Goal: Transaction & Acquisition: Purchase product/service

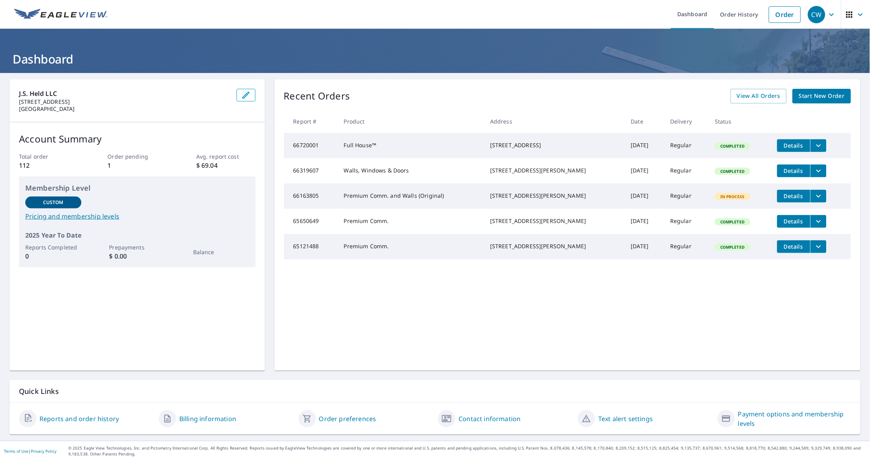
click at [819, 98] on span "Start New Order" at bounding box center [822, 96] width 46 height 10
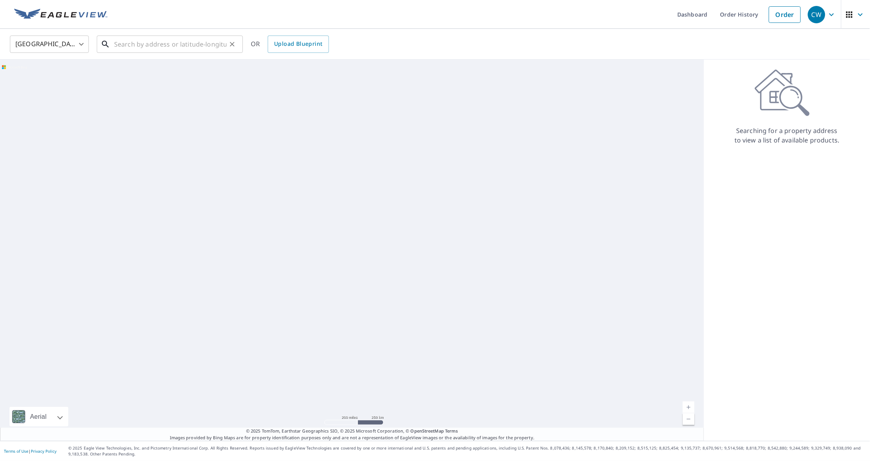
click at [162, 41] on input "text" at bounding box center [170, 44] width 113 height 22
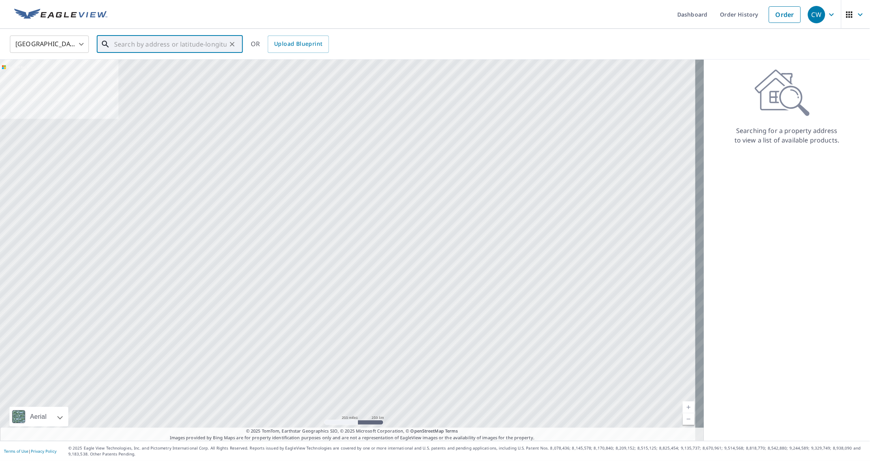
paste input "• [STREET_ADDRESS][PERSON_NAME]"
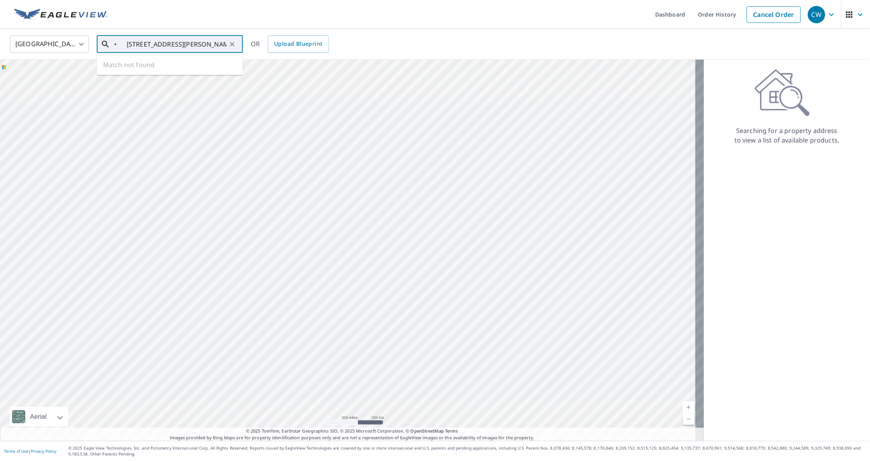
scroll to position [0, 47]
drag, startPoint x: 192, startPoint y: 43, endPoint x: 321, endPoint y: 50, distance: 129.3
click at [321, 50] on div "United States [GEOGRAPHIC_DATA] ​ • [STREET_ADDRESS][PERSON_NAME], United Sta ​…" at bounding box center [432, 44] width 856 height 19
click at [146, 68] on span "1 [PERSON_NAME]" at bounding box center [175, 66] width 124 height 9
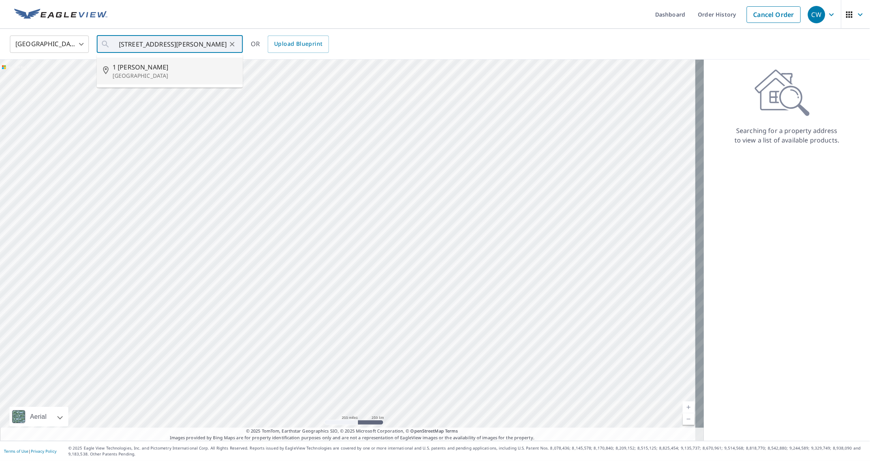
type input "[STREET_ADDRESS][PERSON_NAME]"
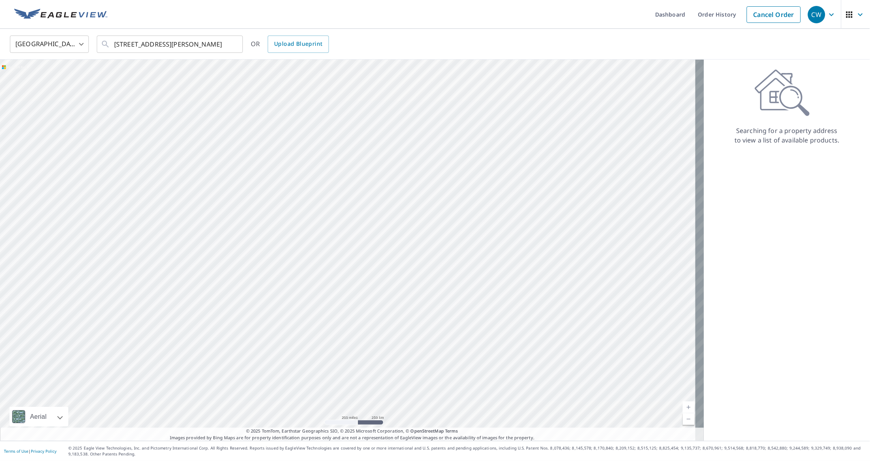
scroll to position [0, 0]
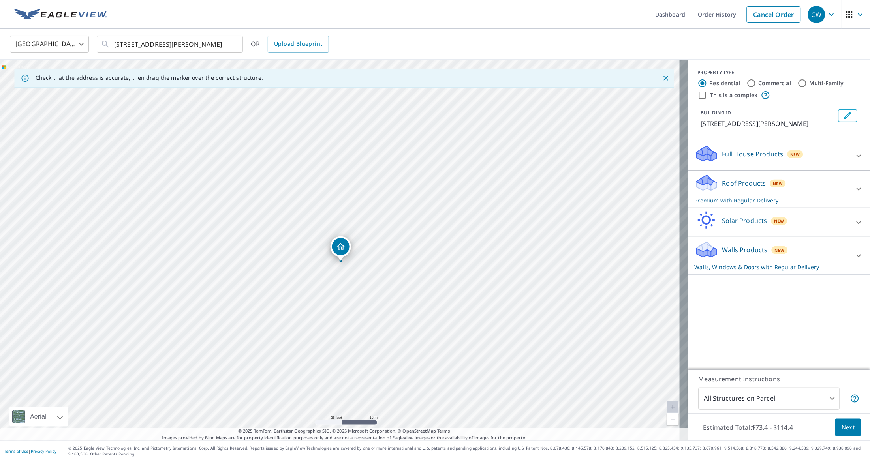
click at [375, 232] on div "[STREET_ADDRESS][PERSON_NAME]" at bounding box center [344, 250] width 688 height 381
click at [763, 149] on p "Full House Products" at bounding box center [752, 153] width 61 height 9
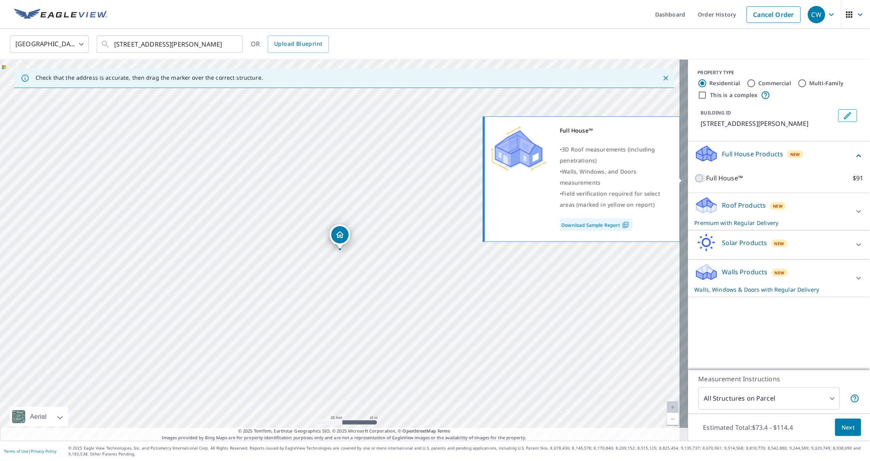
click at [696, 179] on input "Full House™ $91" at bounding box center [700, 178] width 12 height 9
checkbox input "true"
checkbox input "false"
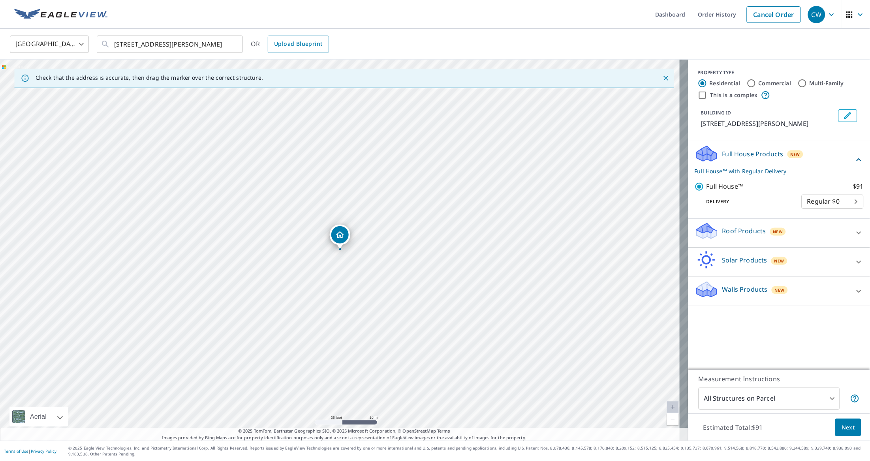
click at [755, 171] on p "Full House™ with Regular Delivery" at bounding box center [773, 171] width 159 height 8
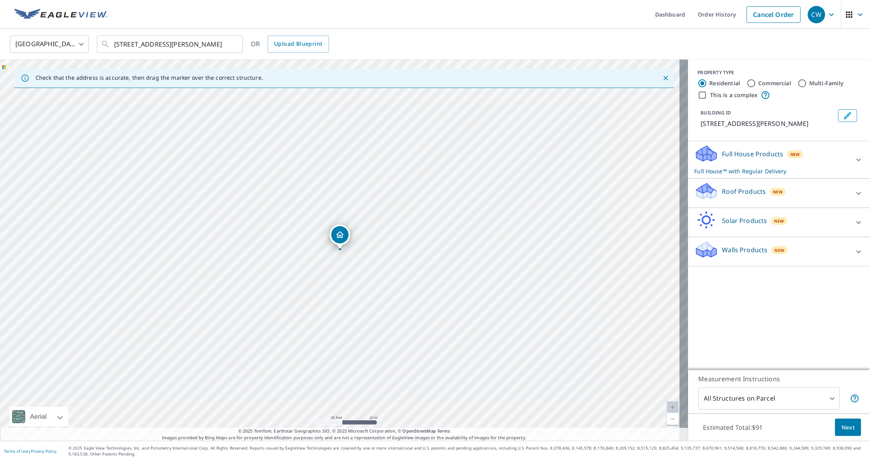
click at [755, 171] on p "Full House™ with Regular Delivery" at bounding box center [771, 171] width 155 height 8
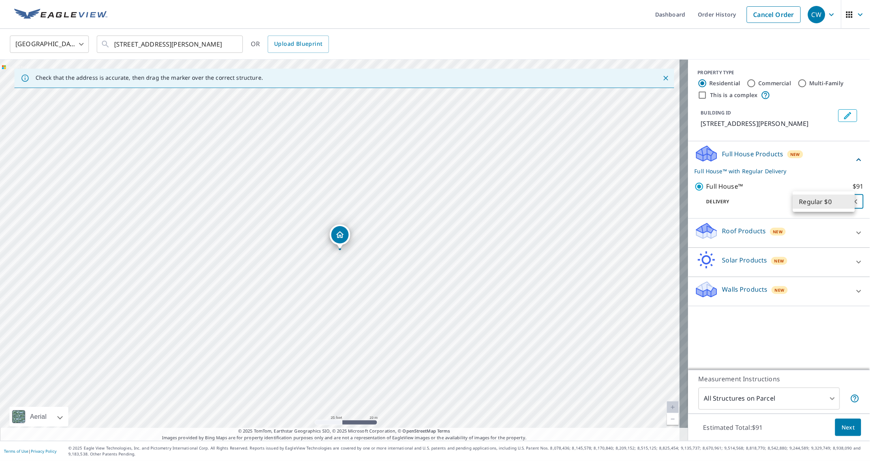
click at [837, 200] on body "CW CW Dashboard Order History Cancel Order CW [GEOGRAPHIC_DATA] [GEOGRAPHIC_DAT…" at bounding box center [435, 230] width 870 height 461
click at [731, 332] on div at bounding box center [435, 230] width 870 height 461
click at [835, 430] on button "Next" at bounding box center [848, 428] width 26 height 18
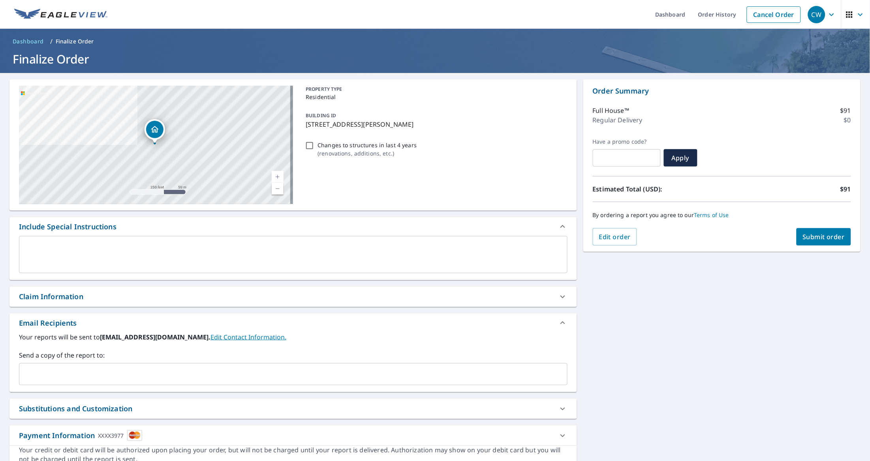
scroll to position [36, 0]
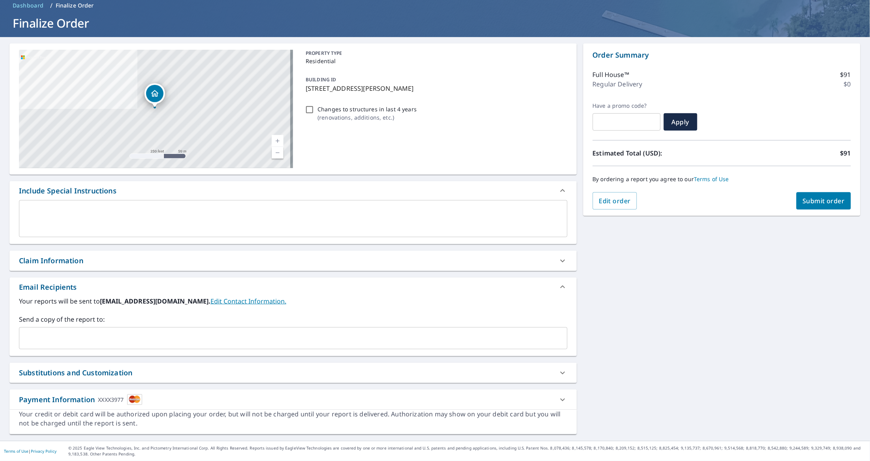
click at [79, 371] on div "Substitutions and Customization" at bounding box center [75, 373] width 113 height 11
checkbox input "true"
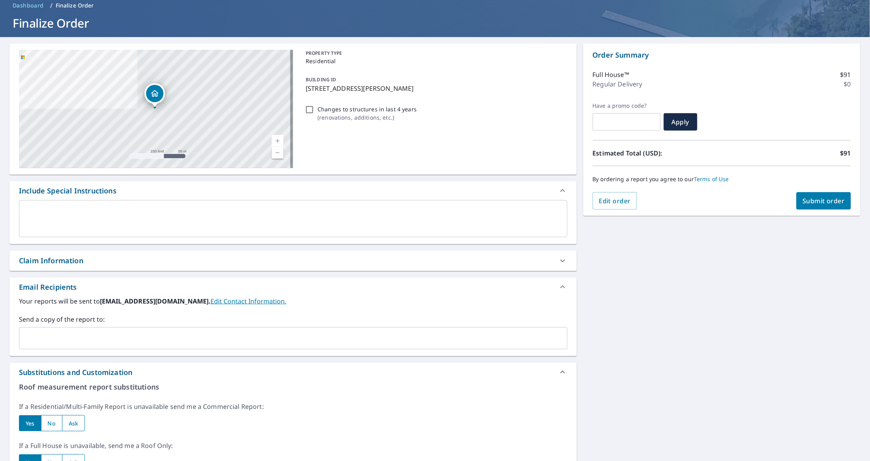
scroll to position [152, 0]
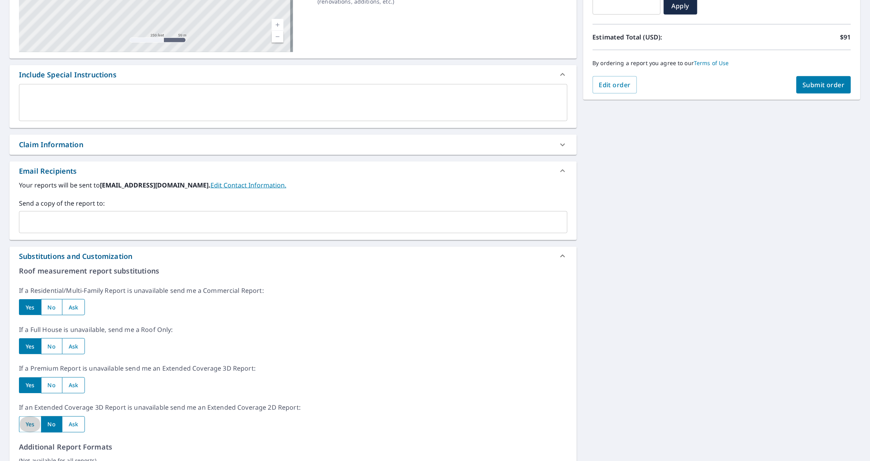
click at [28, 423] on input "radio" at bounding box center [30, 424] width 22 height 16
radio input "true"
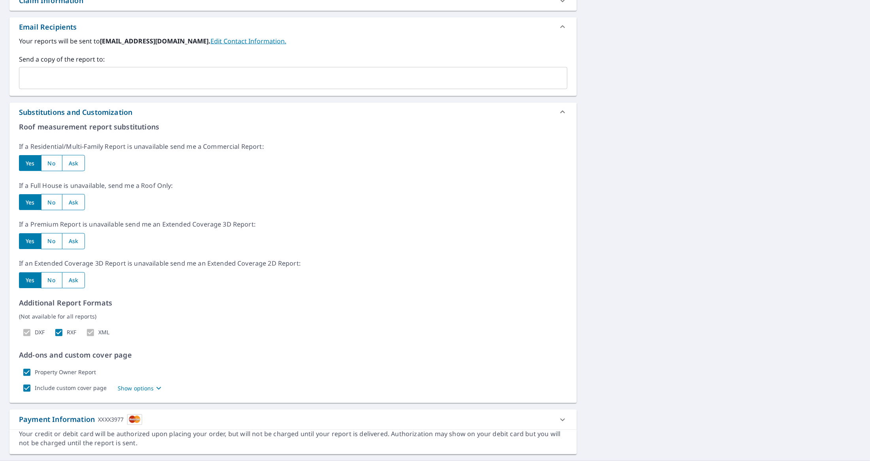
scroll to position [296, 0]
click at [143, 386] on p "Show options" at bounding box center [136, 388] width 36 height 8
checkbox input "true"
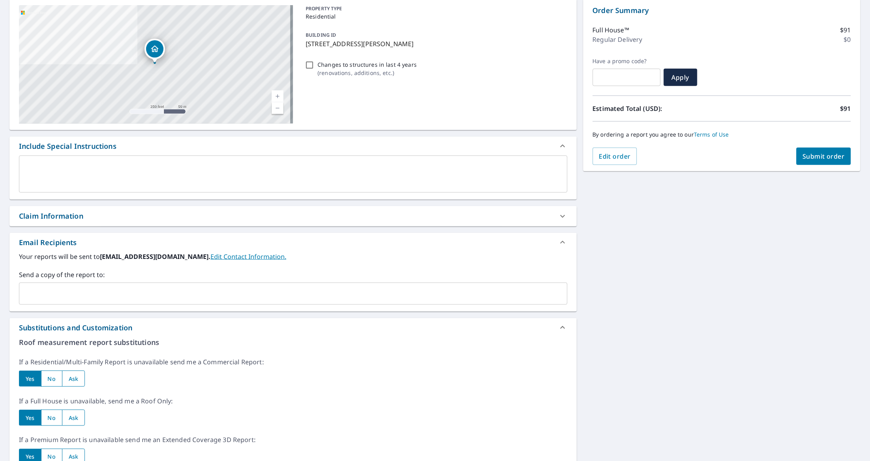
scroll to position [0, 0]
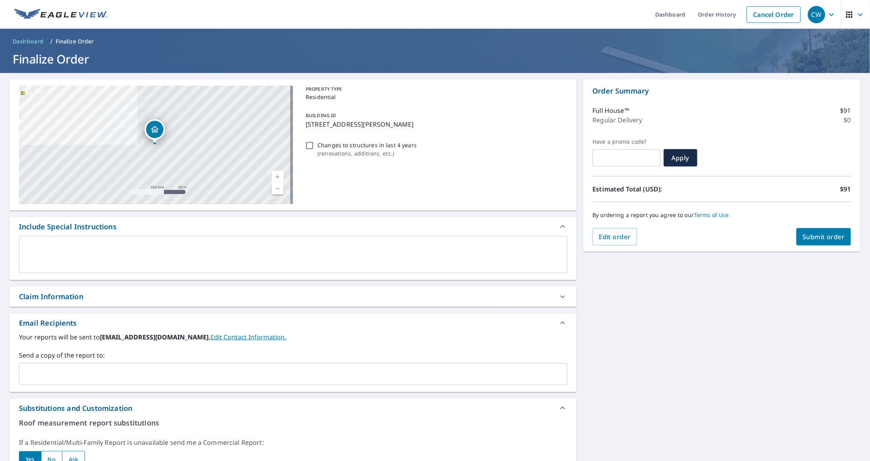
click at [173, 256] on textarea at bounding box center [292, 255] width 537 height 23
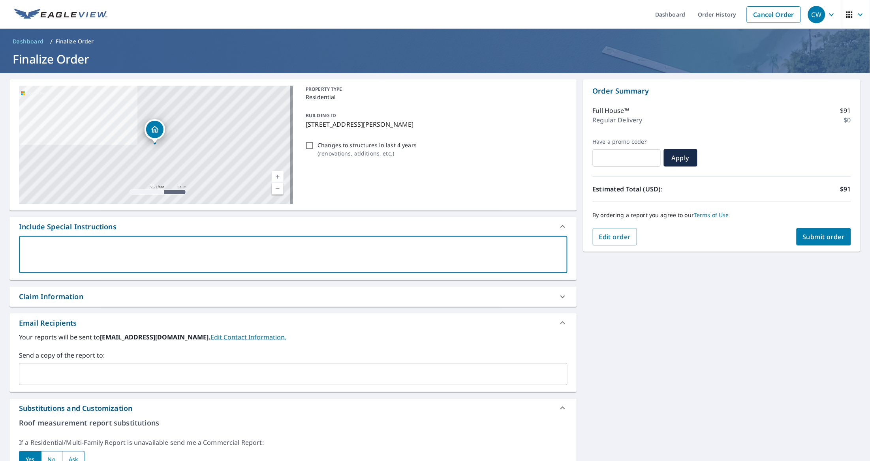
type textarea "P"
type textarea "x"
checkbox input "true"
type textarea "Ple"
type textarea "x"
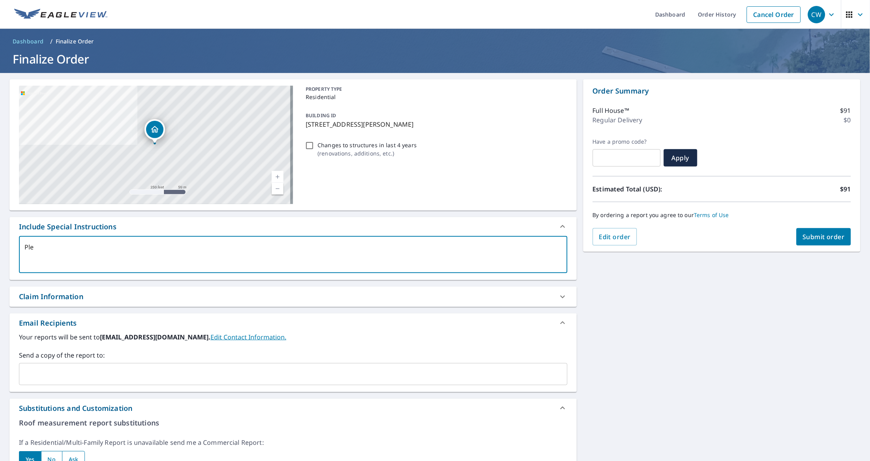
checkbox input "true"
type textarea "Plea"
type textarea "x"
checkbox input "true"
type textarea "Pleas"
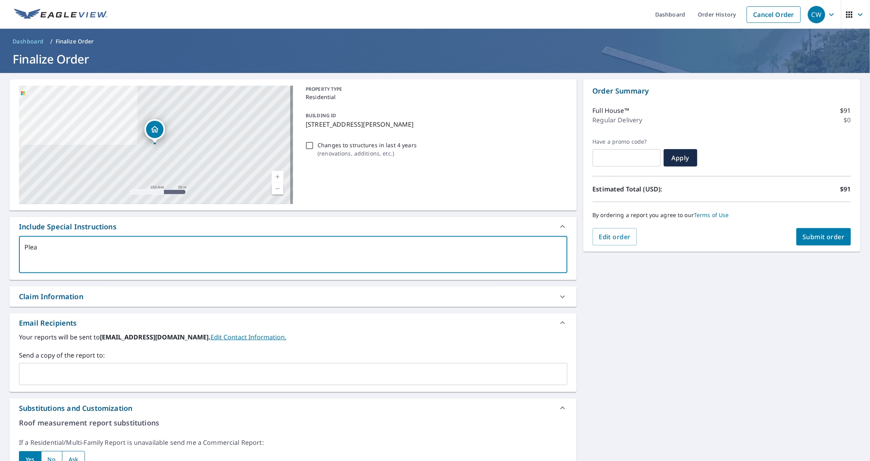
type textarea "x"
checkbox input "true"
type textarea "Please"
type textarea "x"
checkbox input "true"
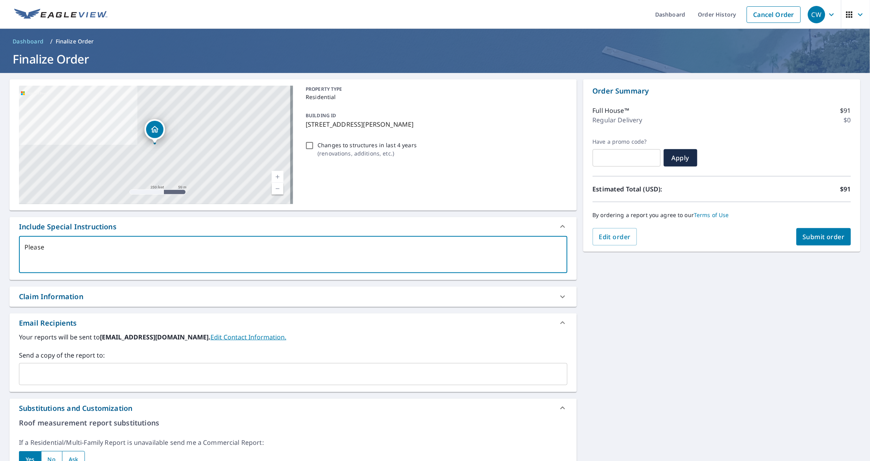
type textarea "Please"
type textarea "x"
checkbox input "true"
type textarea "Please e"
type textarea "x"
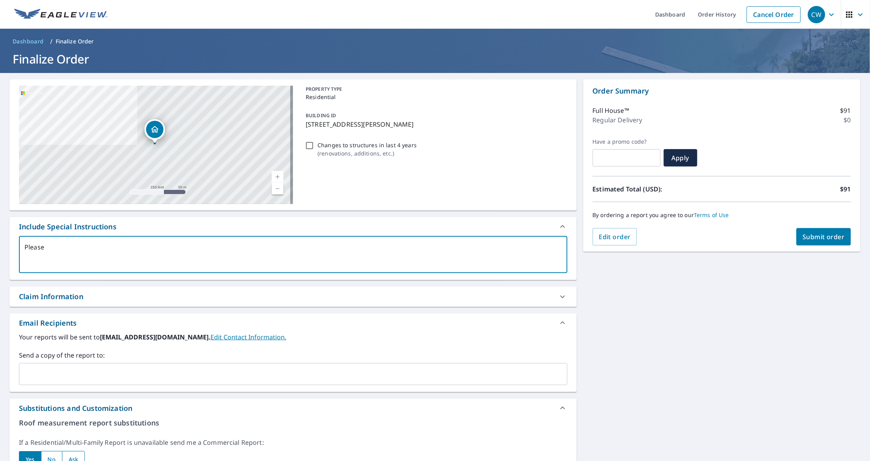
checkbox input "true"
type textarea "Please ex"
type textarea "x"
checkbox input "true"
type textarea "Please exp"
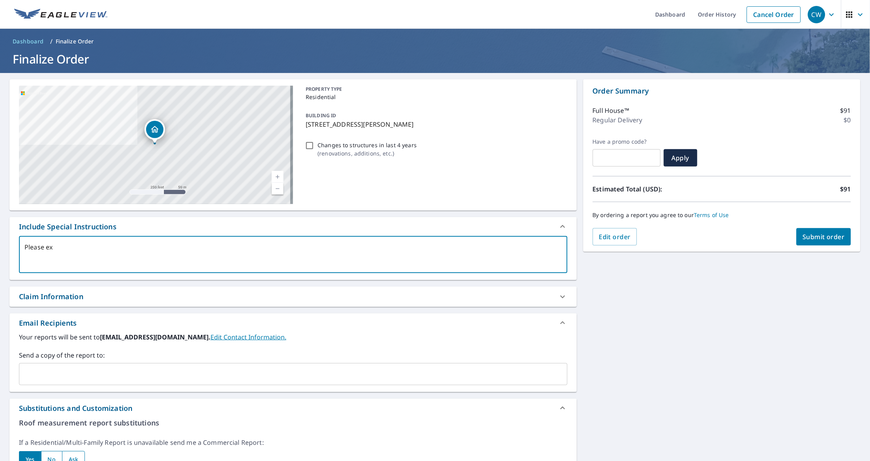
type textarea "x"
checkbox input "true"
type textarea "Please expe"
type textarea "x"
checkbox input "true"
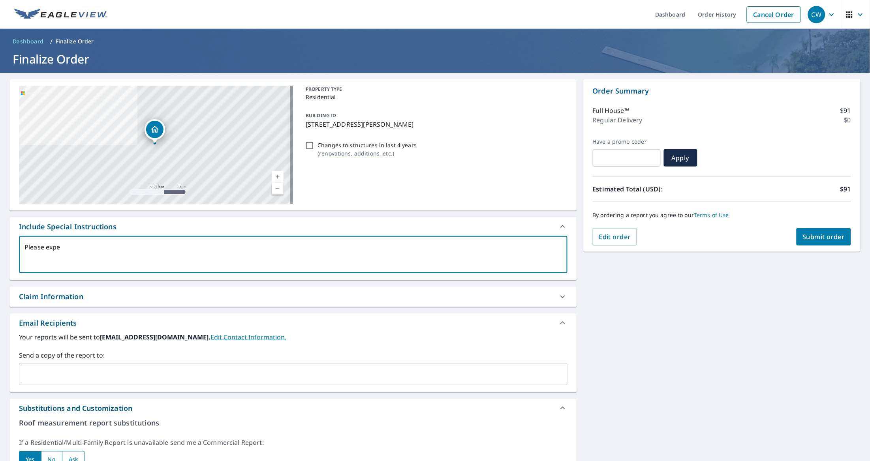
type textarea "Please exped"
type textarea "x"
checkbox input "true"
type textarea "Please expedi"
type textarea "x"
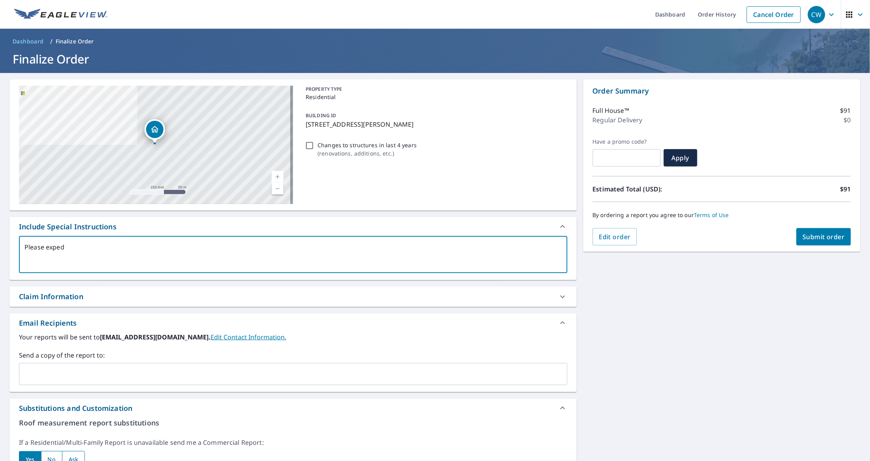
checkbox input "true"
type textarea "Please expedit"
type textarea "x"
checkbox input "true"
type textarea "Please expedite"
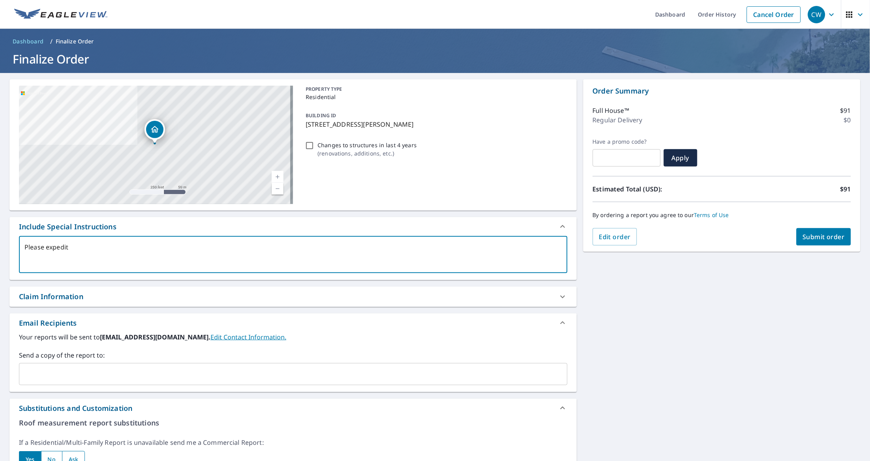
type textarea "x"
checkbox input "true"
type textarea "Please expedite"
type textarea "x"
checkbox input "true"
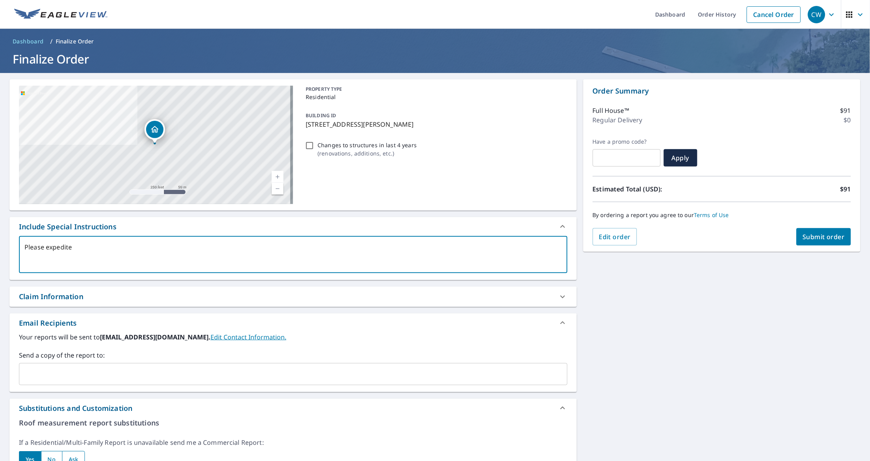
type textarea "Please expedite"
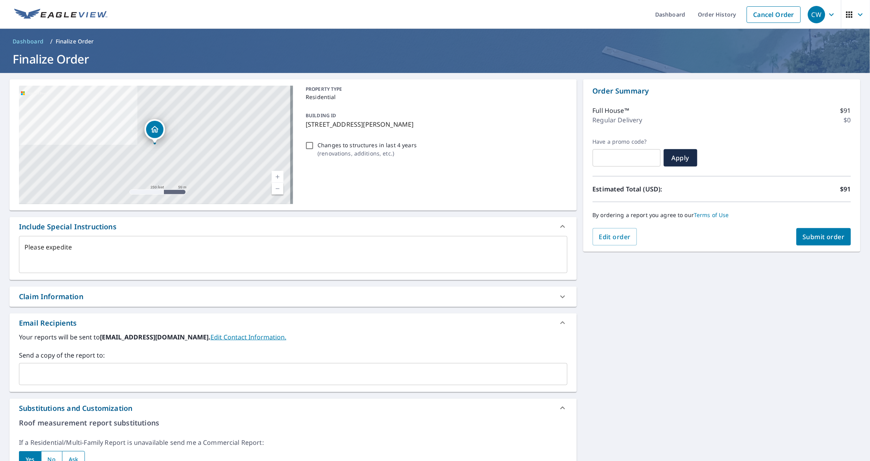
type textarea "x"
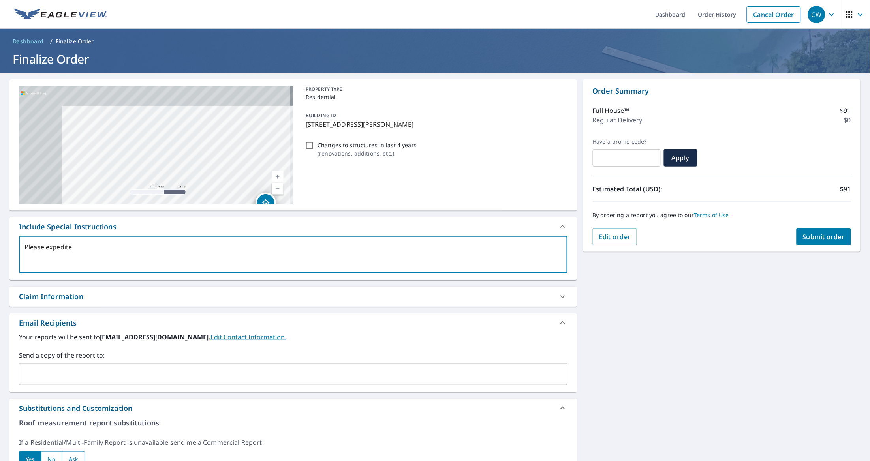
drag, startPoint x: 170, startPoint y: 107, endPoint x: 487, endPoint y: 231, distance: 340.2
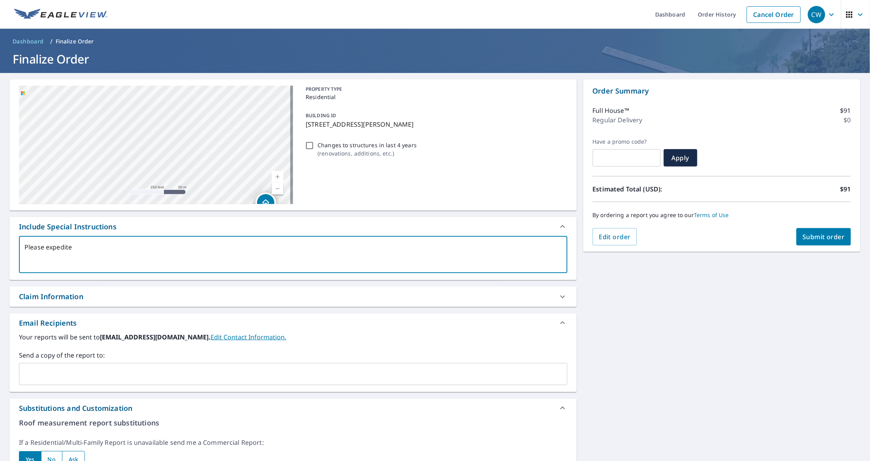
type textarea "Please expedite d"
type textarea "x"
checkbox input "true"
type textarea "Please expedite de"
type textarea "x"
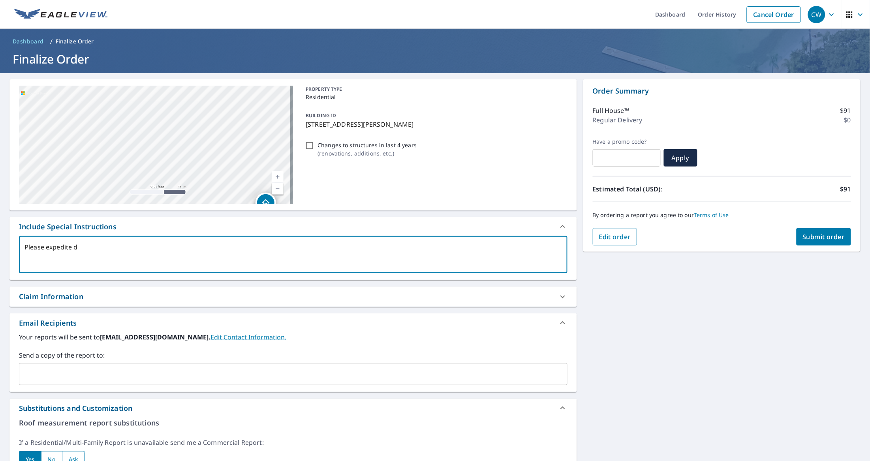
checkbox input "true"
type textarea "Please expedite del"
type textarea "x"
checkbox input "true"
type textarea "Please expedite deli"
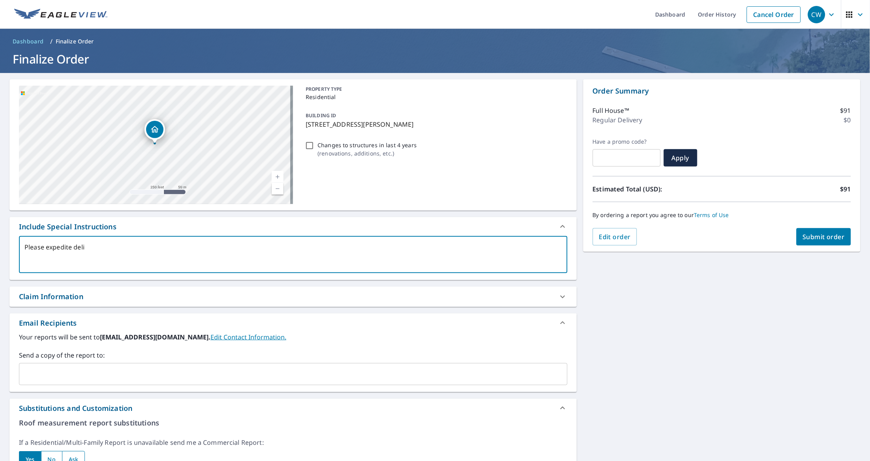
type textarea "x"
checkbox input "true"
type textarea "Please expedite deliv"
type textarea "x"
checkbox input "true"
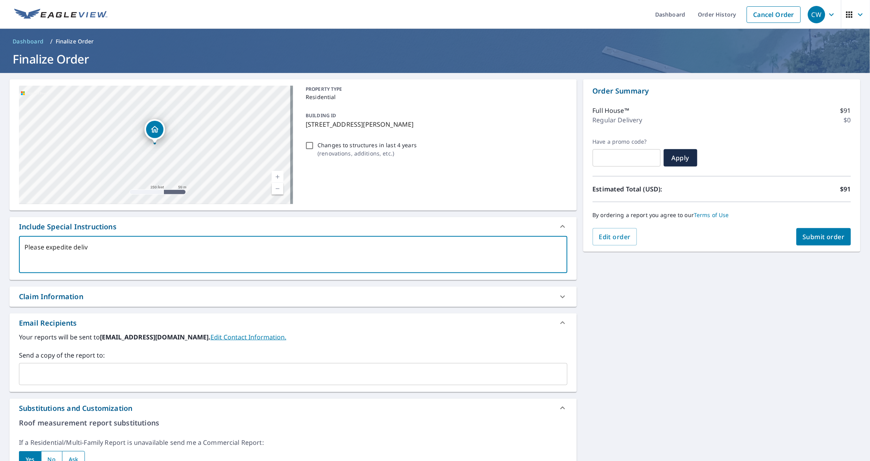
type textarea "Please expedite delive"
type textarea "x"
checkbox input "true"
type textarea "Please expedite deliver"
type textarea "x"
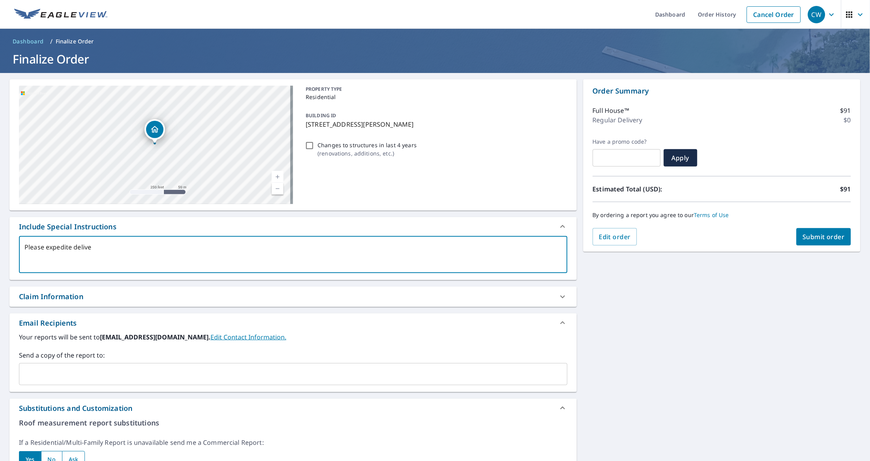
checkbox input "true"
type textarea "Please expedite delivery"
type textarea "x"
checkbox input "true"
type textarea "Please expedite delivery1"
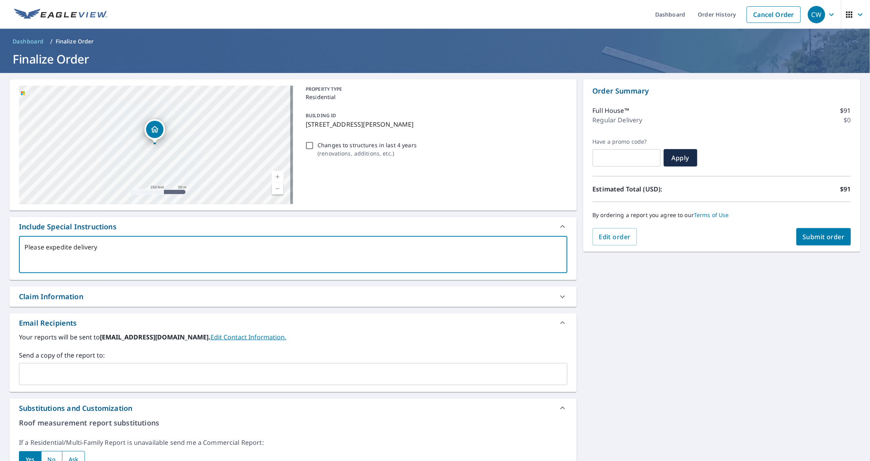
type textarea "x"
checkbox input "true"
type textarea "Please expedite delivery1"
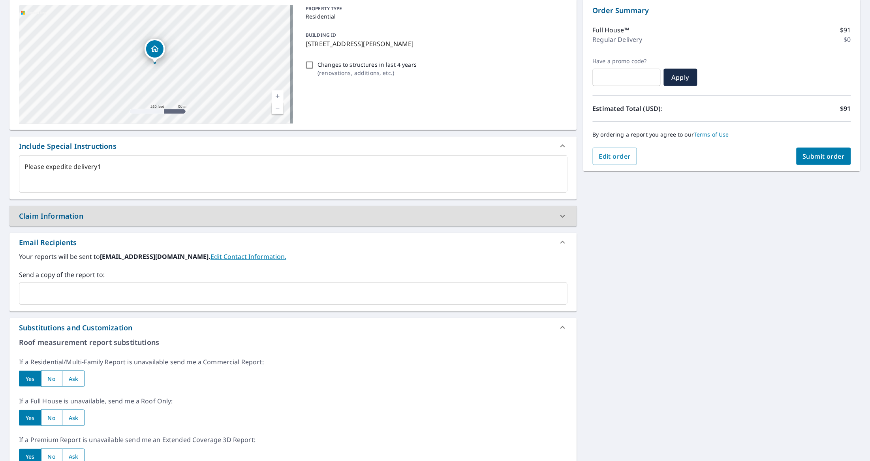
scroll to position [81, 0]
click at [810, 154] on span "Submit order" at bounding box center [824, 156] width 42 height 9
type textarea "x"
checkbox input "true"
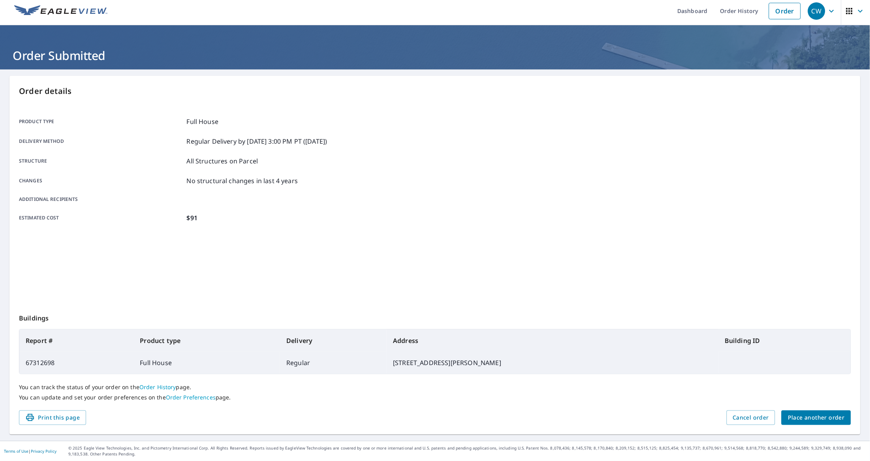
scroll to position [3, 0]
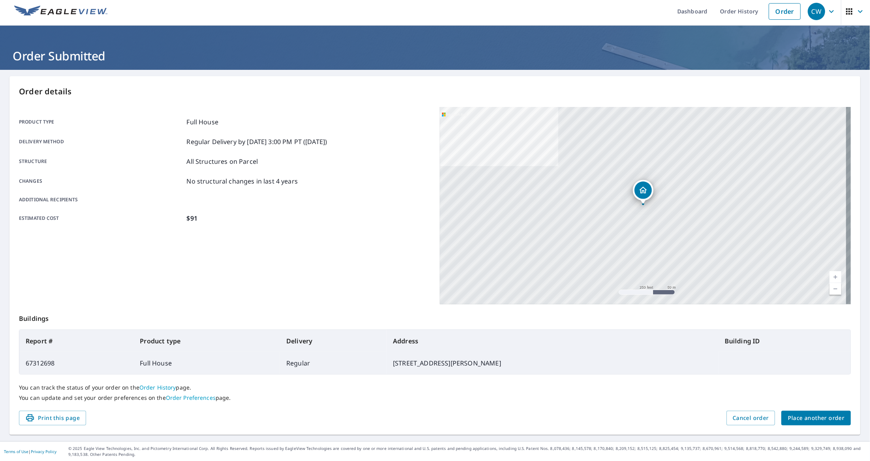
drag, startPoint x: 336, startPoint y: 172, endPoint x: 266, endPoint y: 267, distance: 118.4
click at [266, 267] on div "Product type Full House Delivery method Regular Delivery by [DATE] 3:00 PM PT (…" at bounding box center [224, 205] width 411 height 197
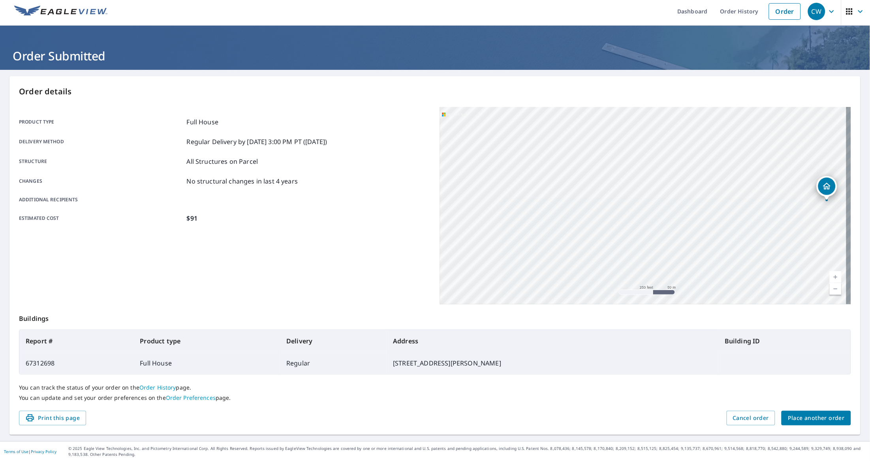
drag, startPoint x: 215, startPoint y: 142, endPoint x: 351, endPoint y: 145, distance: 135.4
click at [351, 145] on div "Delivery method Regular Delivery by [DATE] 3:00 PM PT ([DATE])" at bounding box center [224, 141] width 411 height 9
drag, startPoint x: 177, startPoint y: 213, endPoint x: 270, endPoint y: 245, distance: 98.4
click at [270, 245] on div "Product type Full House Delivery method Regular Delivery by [DATE] 3:00 PM PT (…" at bounding box center [224, 205] width 411 height 197
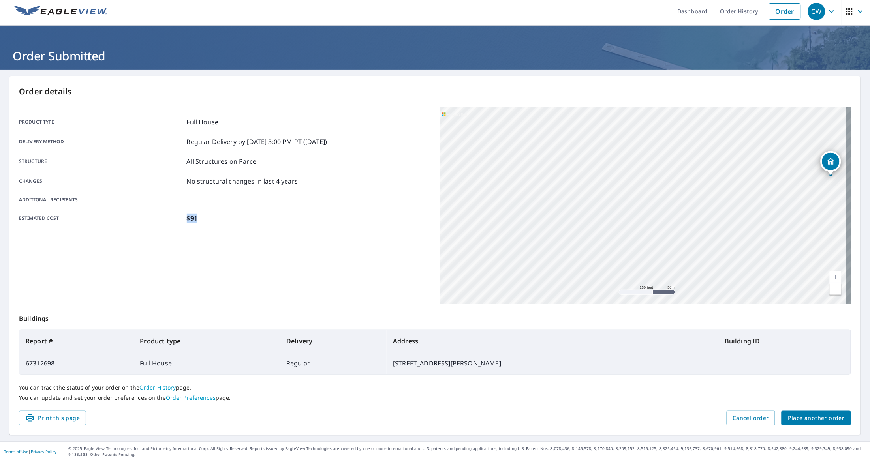
click at [469, 152] on div "[STREET_ADDRESS][PERSON_NAME]" at bounding box center [645, 205] width 411 height 197
drag, startPoint x: 402, startPoint y: 361, endPoint x: 525, endPoint y: 354, distance: 123.0
click at [525, 354] on td "[STREET_ADDRESS][PERSON_NAME]" at bounding box center [552, 363] width 332 height 22
copy td "[STREET_ADDRESS][PERSON_NAME]"
